Goal: Transaction & Acquisition: Subscribe to service/newsletter

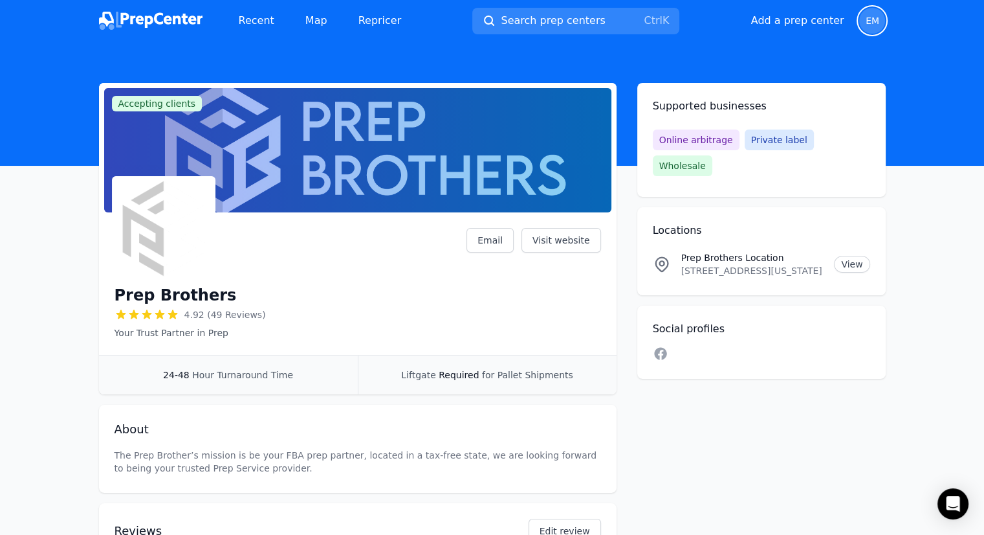
click at [866, 17] on span "EM" at bounding box center [873, 20] width 14 height 9
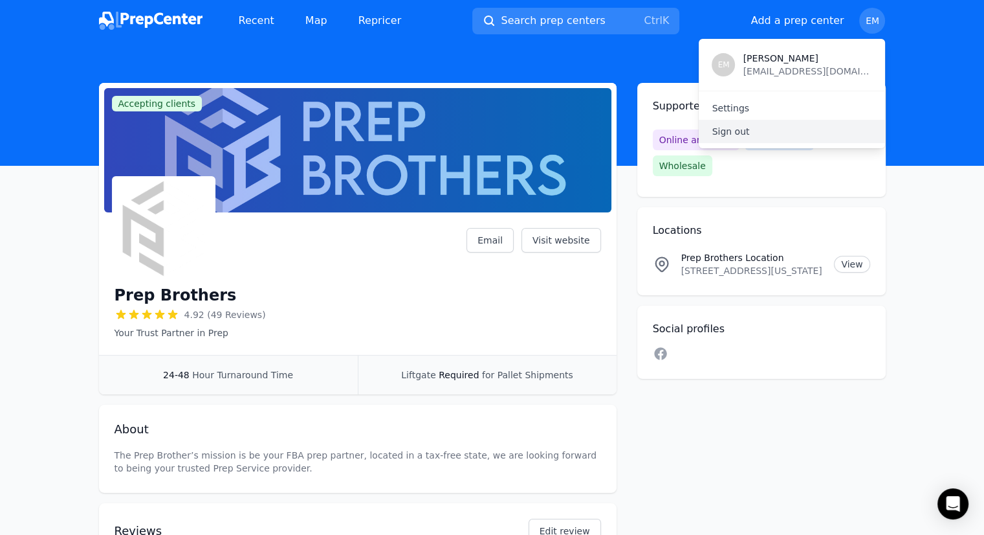
click at [724, 130] on p "Sign out" at bounding box center [792, 131] width 160 height 13
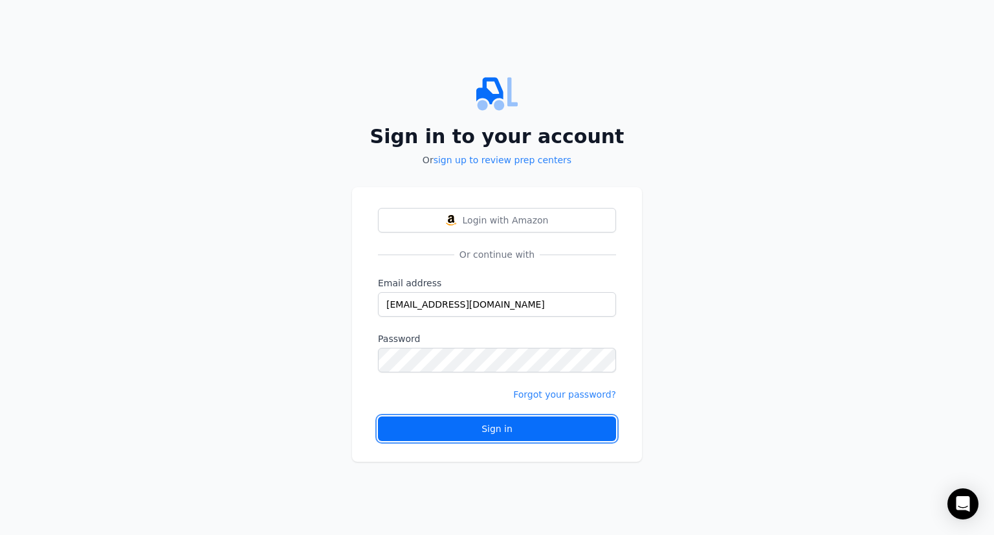
click at [499, 426] on div "Sign in" at bounding box center [497, 428] width 216 height 13
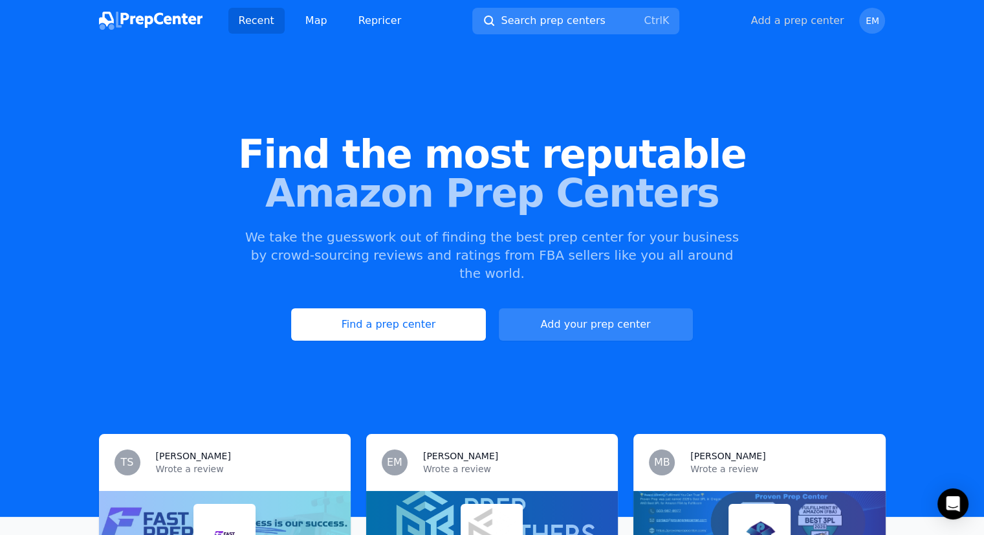
click at [804, 21] on button "Add a prep center" at bounding box center [797, 21] width 93 height 16
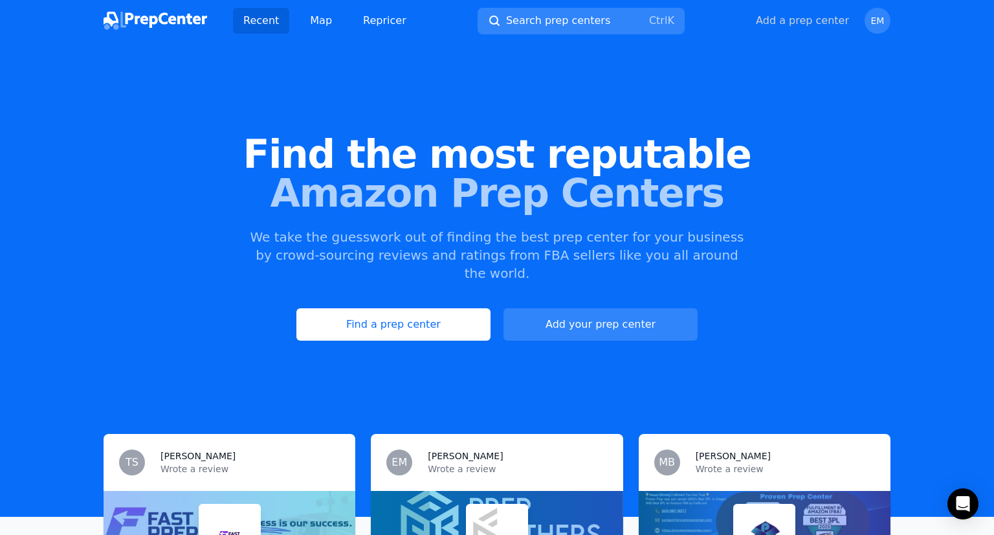
select select "US"
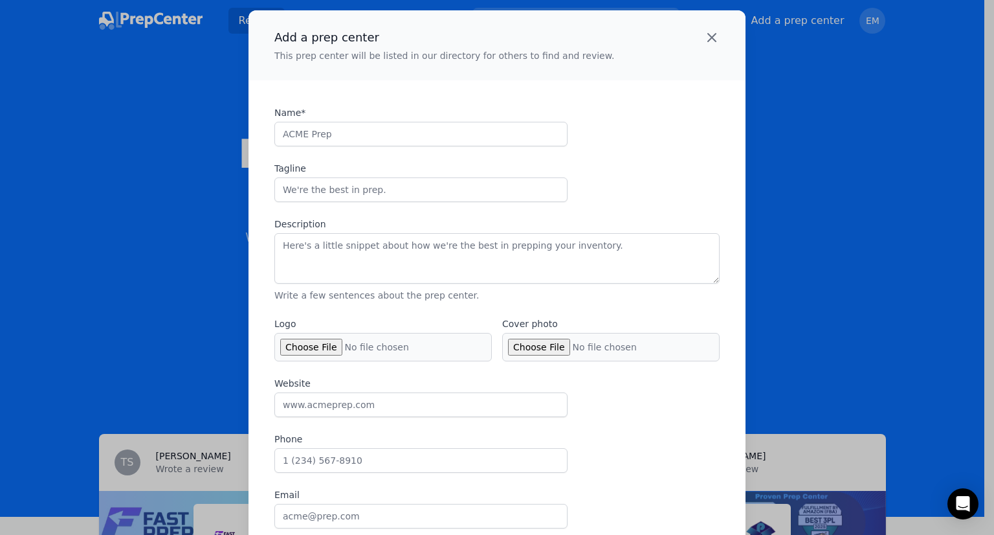
click at [709, 37] on icon "button" at bounding box center [712, 38] width 16 height 16
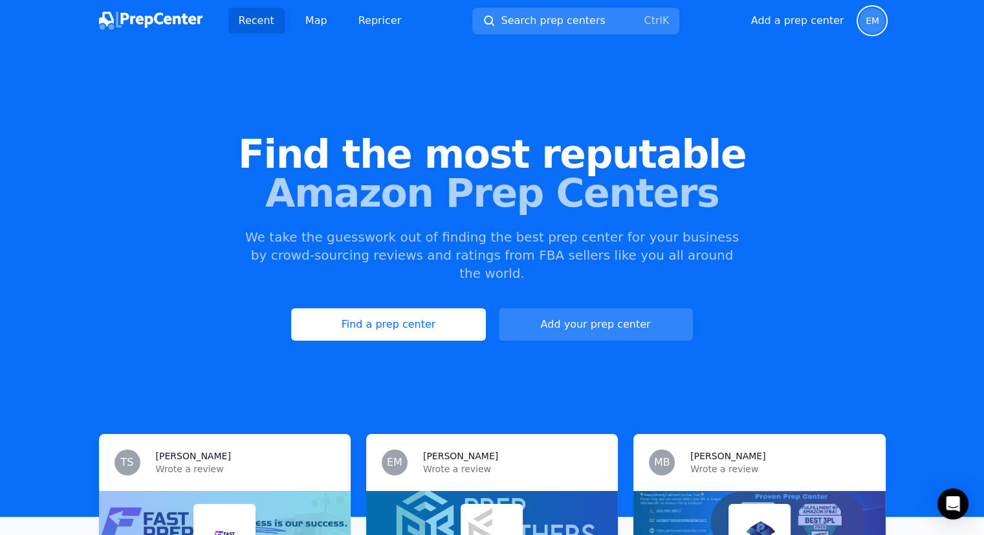
click at [862, 20] on span "EM" at bounding box center [872, 21] width 26 height 26
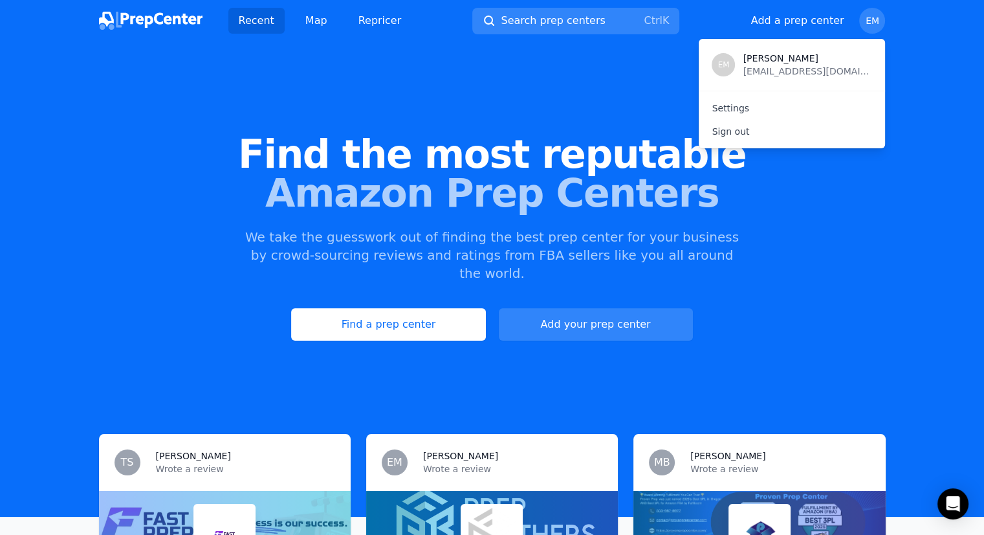
click at [764, 71] on span "[EMAIL_ADDRESS][DOMAIN_NAME]" at bounding box center [807, 71] width 129 height 13
click at [728, 67] on p "EM" at bounding box center [724, 65] width 12 height 10
click at [737, 137] on p "Sign out" at bounding box center [792, 131] width 160 height 13
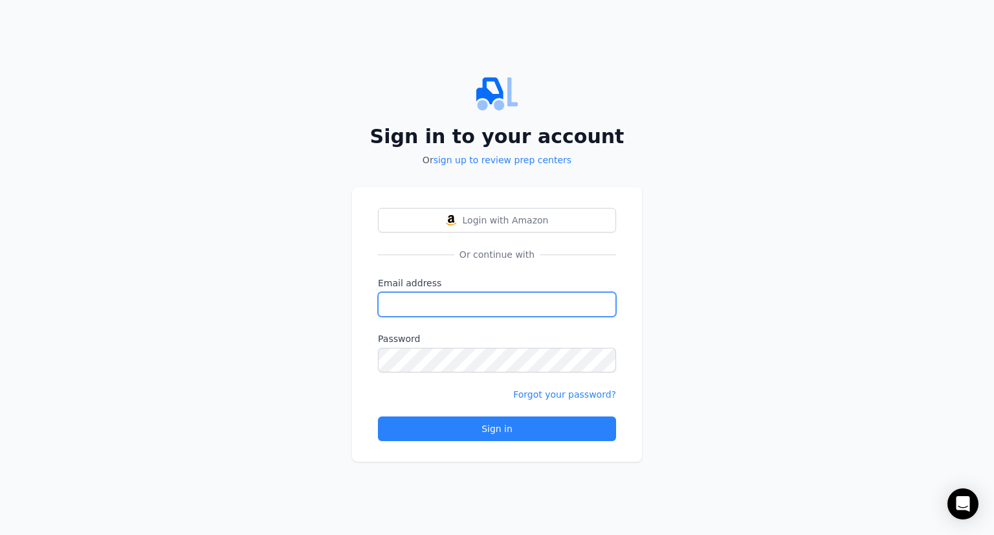
type input "[EMAIL_ADDRESS][DOMAIN_NAME]"
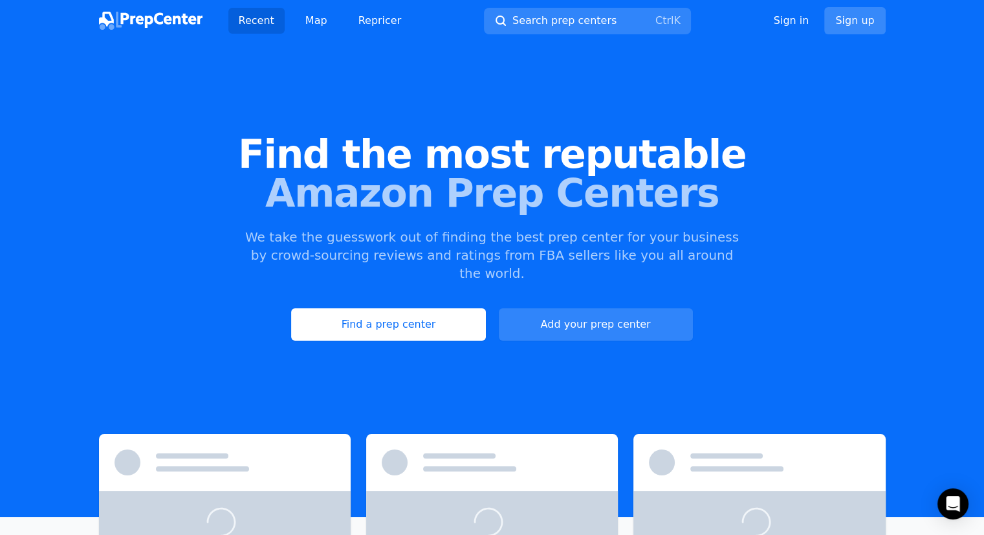
click at [852, 21] on link "Sign up" at bounding box center [854, 20] width 61 height 27
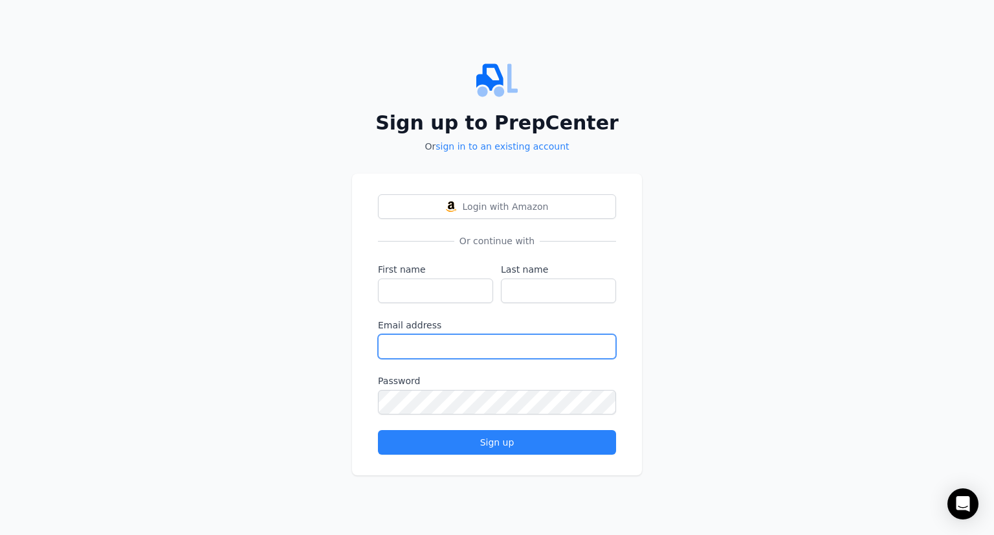
type input "[EMAIL_ADDRESS][DOMAIN_NAME]"
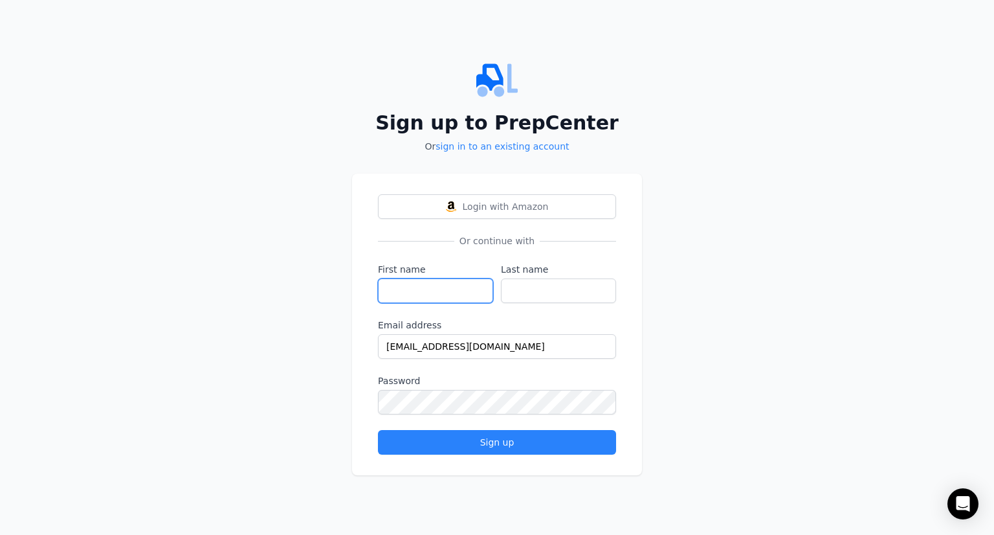
drag, startPoint x: 424, startPoint y: 284, endPoint x: 434, endPoint y: 284, distance: 9.7
click at [424, 284] on input "First name" at bounding box center [435, 290] width 115 height 25
click at [456, 283] on input "First name" at bounding box center [435, 290] width 115 height 25
type input "[PERSON_NAME]"
click at [546, 291] on input "Last name" at bounding box center [558, 290] width 115 height 25
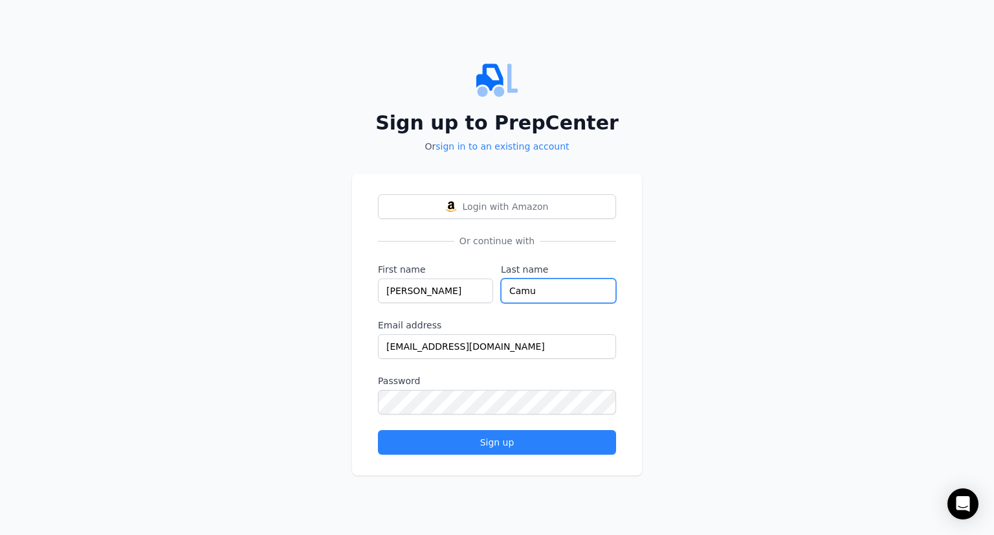
type input "Camu"
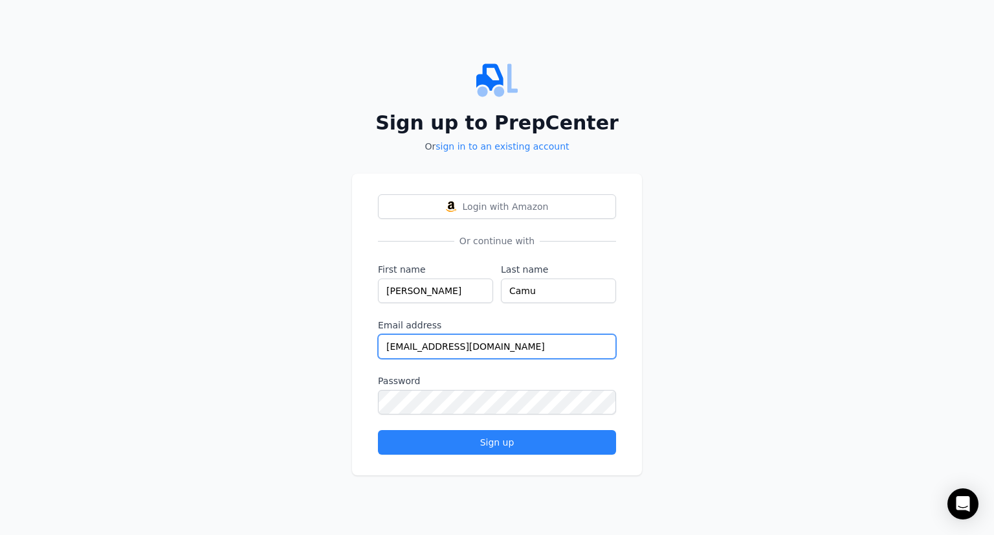
drag, startPoint x: 516, startPoint y: 342, endPoint x: 342, endPoint y: 345, distance: 174.1
click at [342, 345] on div "Sign up to PrepCenter Or sign in to an existing account Login with Amazon Or co…" at bounding box center [497, 267] width 994 height 535
paste input "serah87857@elobits"
type input "[EMAIL_ADDRESS][DOMAIN_NAME]"
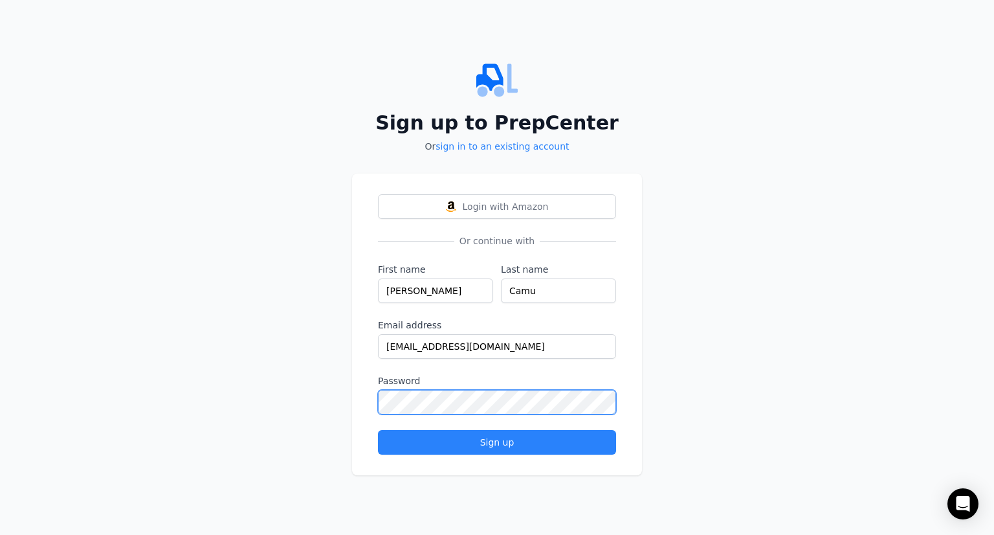
click at [330, 388] on div "Sign up to PrepCenter Or sign in to an existing account Login with Amazon Or co…" at bounding box center [497, 267] width 994 height 535
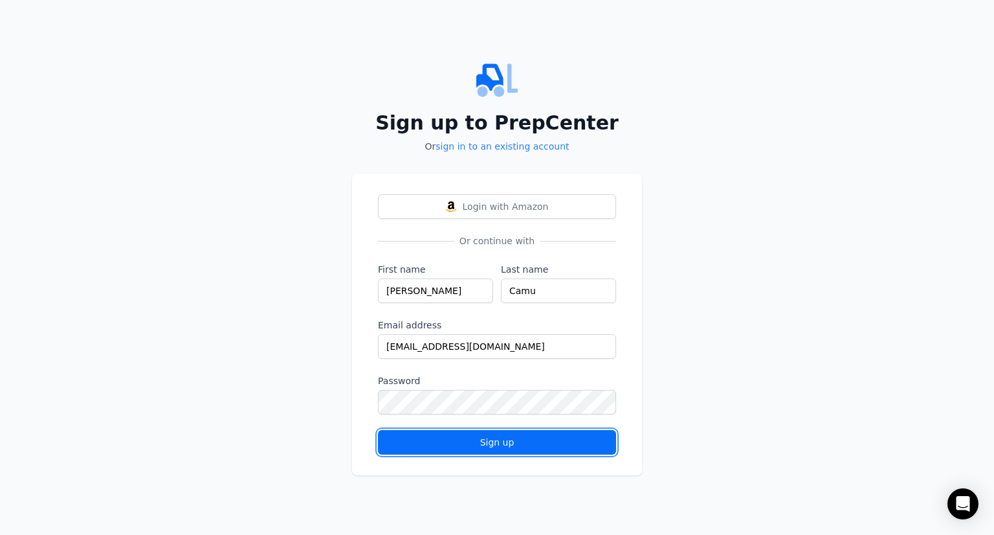
click at [488, 450] on button "Sign up" at bounding box center [497, 442] width 238 height 25
